Goal: Task Accomplishment & Management: Use online tool/utility

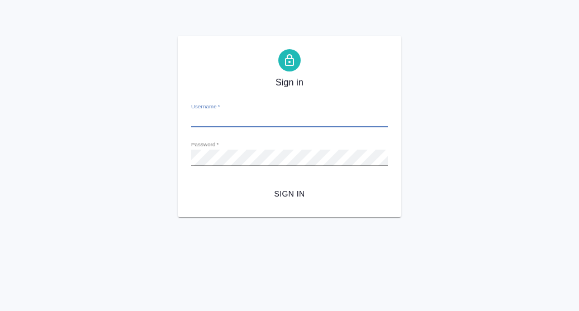
type input "[PERSON_NAME][EMAIL_ADDRESS][DOMAIN_NAME]"
click at [288, 191] on span "Sign in" at bounding box center [289, 194] width 179 height 14
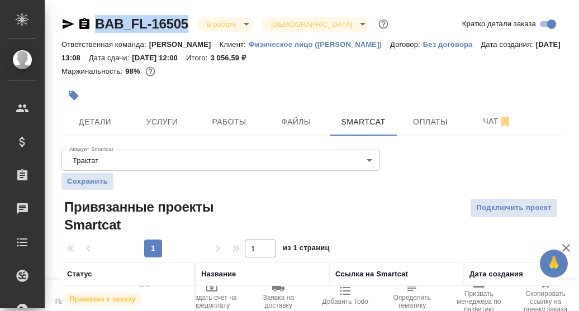
drag, startPoint x: 193, startPoint y: 26, endPoint x: 75, endPoint y: 23, distance: 118.0
click at [75, 22] on div "BAB_FL-16505 В работе inProgress Святая троица holyTrinity" at bounding box center [225, 24] width 329 height 18
